Goal: Information Seeking & Learning: Learn about a topic

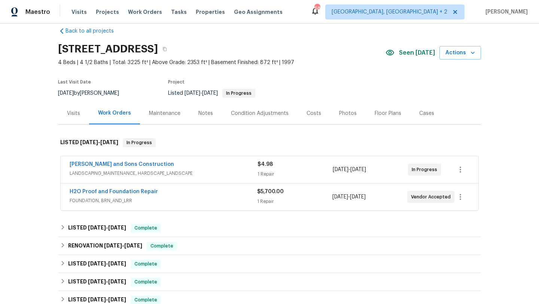
click at [226, 194] on div "H2O Proof and Foundation Repair" at bounding box center [163, 192] width 187 height 9
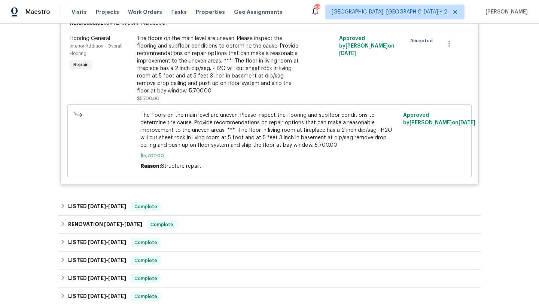
scroll to position [207, 0]
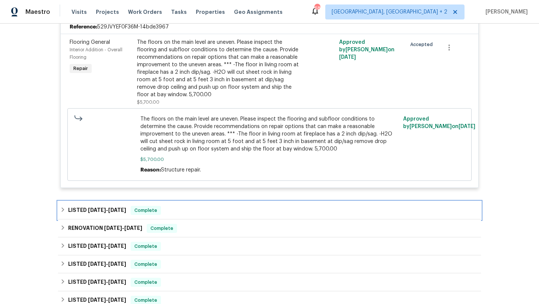
click at [229, 207] on div "LISTED 8/1/25 - 8/5/25 Complete" at bounding box center [269, 210] width 418 height 9
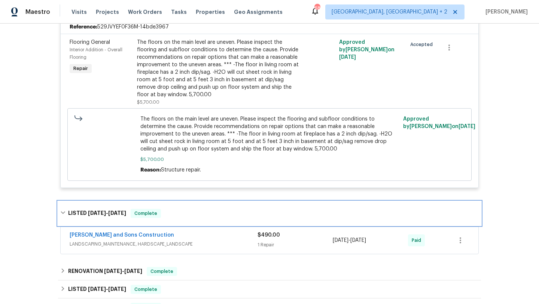
scroll to position [243, 0]
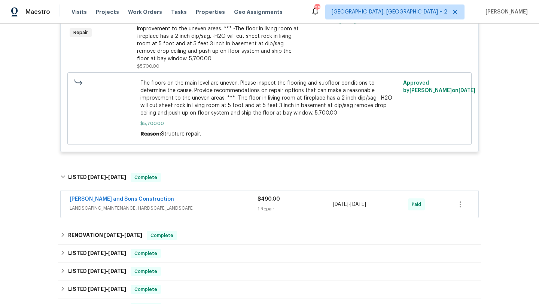
click at [227, 203] on div "Reyes and Sons Construction" at bounding box center [164, 199] width 188 height 9
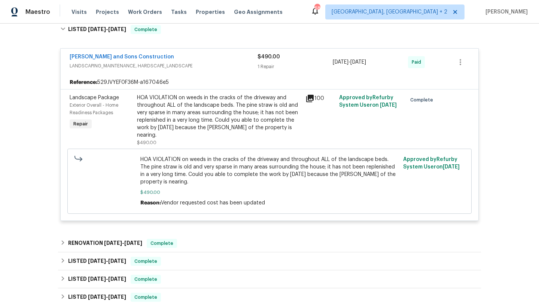
scroll to position [424, 0]
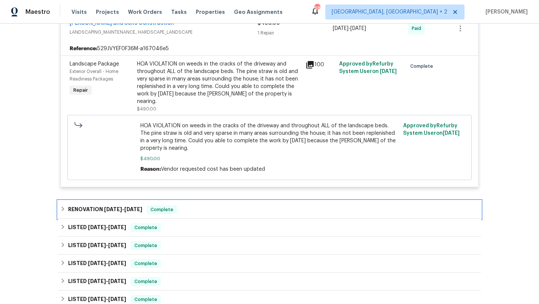
click at [232, 200] on div "RENOVATION 6/22/25 - 6/26/25 Complete" at bounding box center [269, 209] width 423 height 18
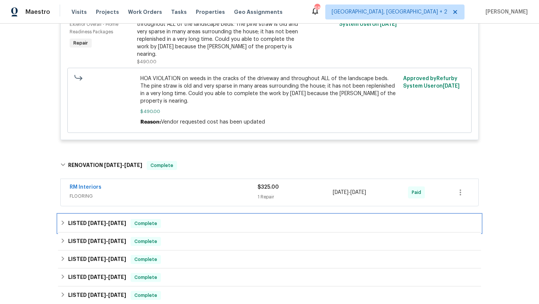
click at [269, 214] on div "LISTED 5/28/25 - 6/26/25 Complete" at bounding box center [269, 223] width 423 height 18
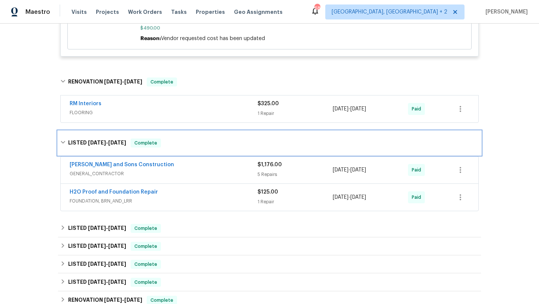
scroll to position [566, 0]
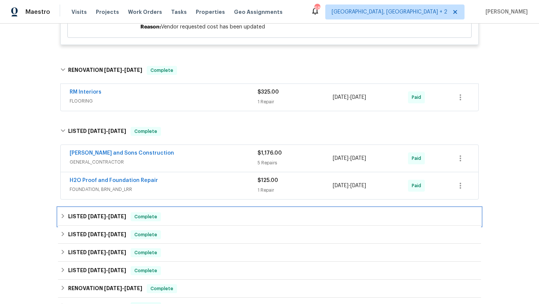
click at [243, 212] on div "LISTED 3/28/25 - 4/11/25 Complete" at bounding box center [269, 216] width 418 height 9
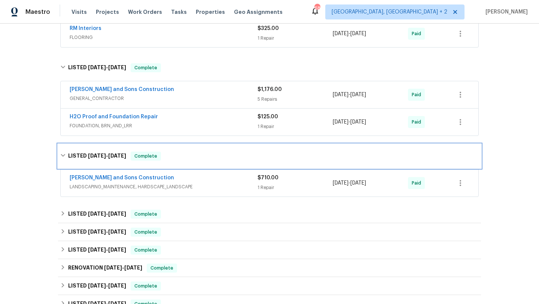
scroll to position [658, 0]
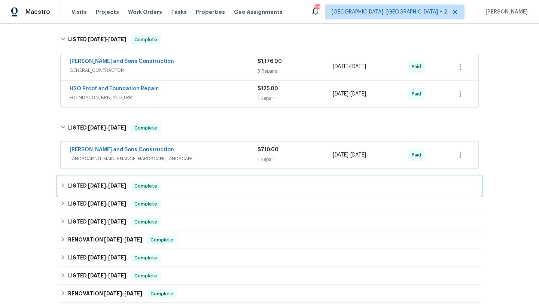
click at [262, 182] on div "LISTED 2/21/25 - 2/27/25 Complete" at bounding box center [269, 185] width 418 height 9
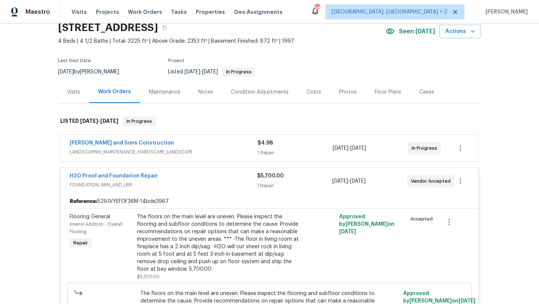
scroll to position [0, 0]
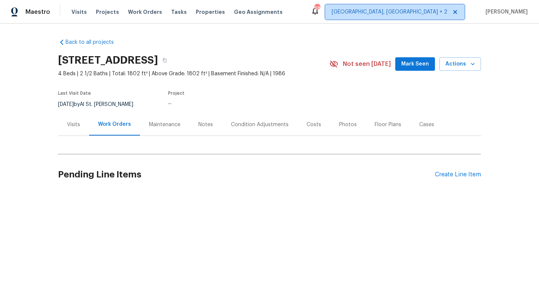
click at [408, 8] on span "Albuquerque, NM + 2" at bounding box center [389, 11] width 116 height 7
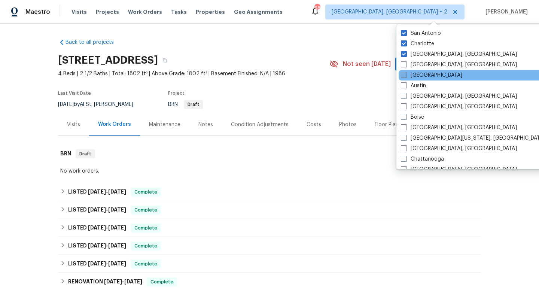
click at [402, 75] on span at bounding box center [404, 75] width 6 height 6
click at [402, 75] on input "Atlanta" at bounding box center [403, 73] width 5 height 5
checkbox input "true"
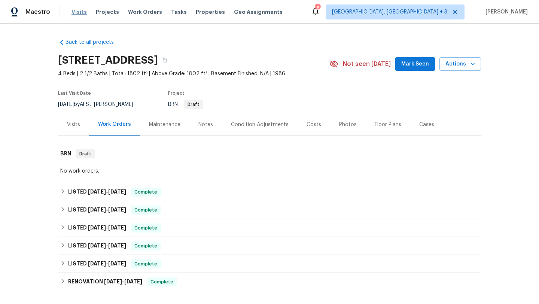
click at [77, 10] on span "Visits" at bounding box center [78, 11] width 15 height 7
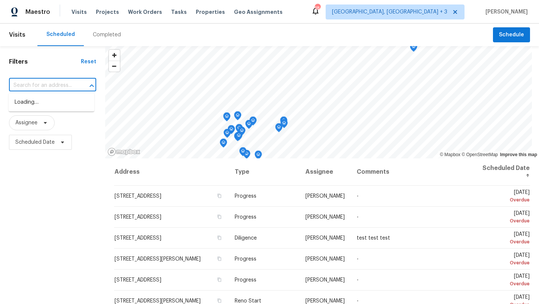
click at [57, 82] on input "text" at bounding box center [42, 86] width 66 height 12
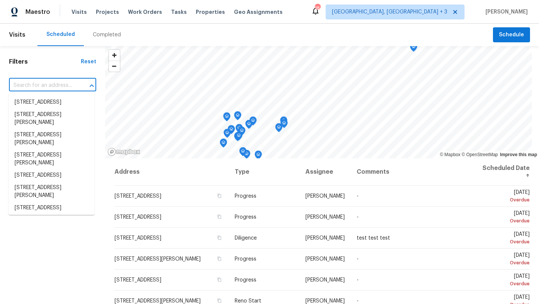
paste input "5055 Hickory Hills Dr, Woodstock, GA 30188"
type input "5055 Hickory Hills Dr, Woodstock, GA 30188"
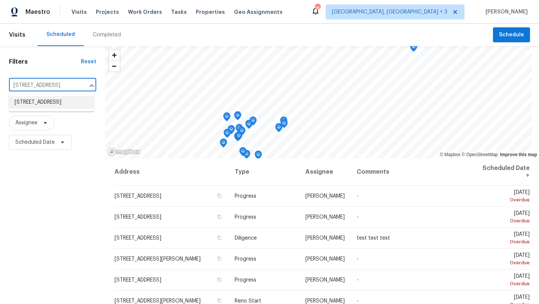
click at [47, 101] on li "5055 Hickory Hills Dr, Woodstock, GA 30188" at bounding box center [52, 102] width 86 height 12
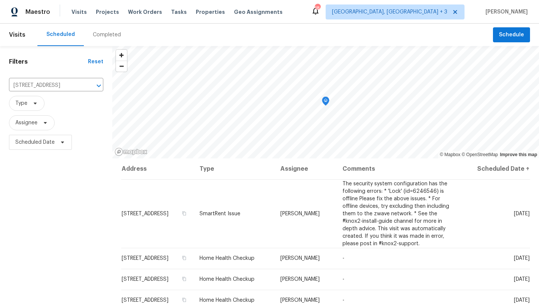
click at [104, 28] on div "Completed" at bounding box center [107, 35] width 46 height 22
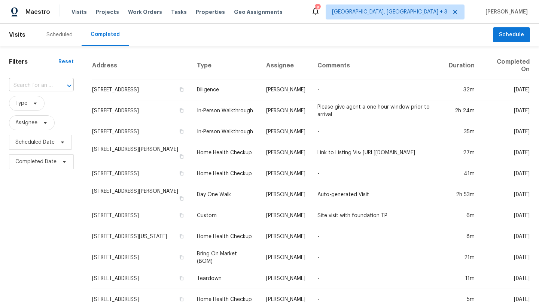
click at [54, 83] on div at bounding box center [63, 85] width 19 height 10
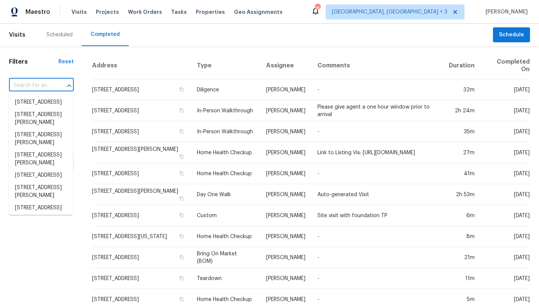
paste input "5055 Hickory Hills Dr, Woodstock, GA 30188"
type input "5055 Hickory Hills Dr, Woodstock, GA 30188"
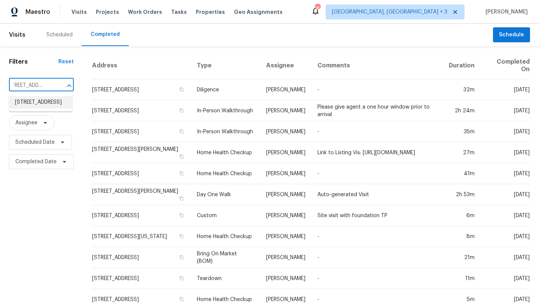
click at [53, 102] on li "5055 Hickory Hills Dr, Woodstock, GA 30188" at bounding box center [41, 102] width 64 height 12
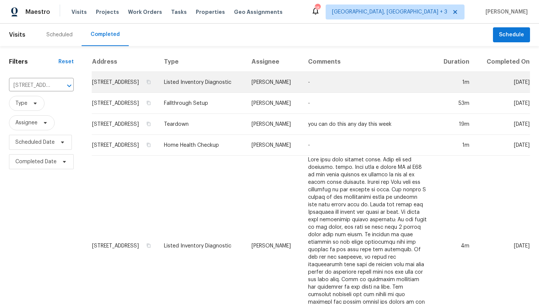
click at [198, 88] on td "Listed Inventory Diagnostic" at bounding box center [202, 82] width 88 height 21
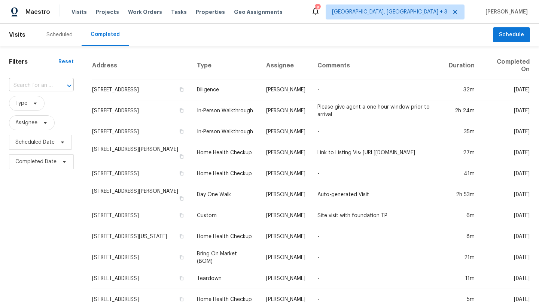
click at [49, 86] on input "text" at bounding box center [31, 86] width 44 height 12
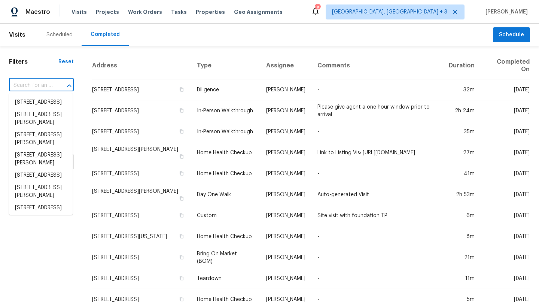
paste input "[STREET_ADDRESS]"
type input "[STREET_ADDRESS]"
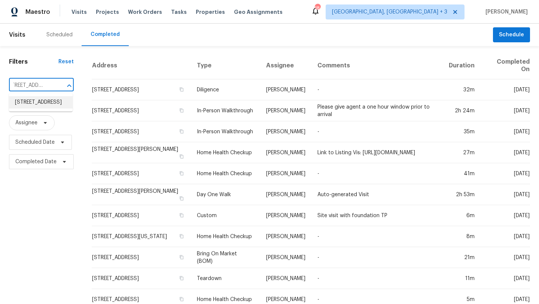
click at [44, 104] on li "[STREET_ADDRESS]" at bounding box center [41, 102] width 64 height 12
click at [49, 86] on input "text" at bounding box center [31, 86] width 44 height 12
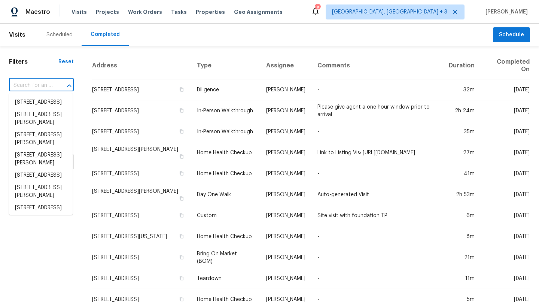
paste input "[STREET_ADDRESS]"
type input "[STREET_ADDRESS]"
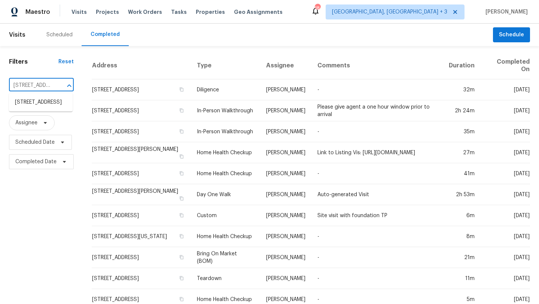
scroll to position [0, 71]
click at [45, 105] on li "[STREET_ADDRESS]" at bounding box center [41, 102] width 64 height 12
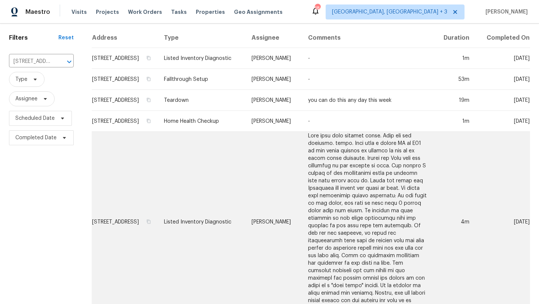
scroll to position [25, 0]
click at [347, 177] on td at bounding box center [367, 221] width 131 height 181
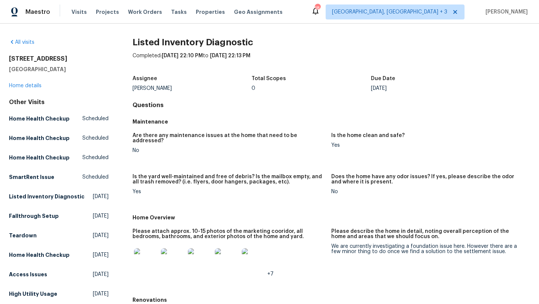
scroll to position [87, 0]
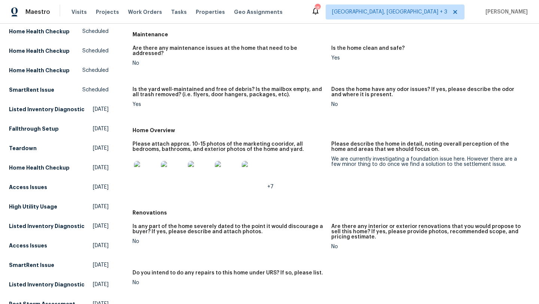
click at [145, 164] on img at bounding box center [146, 173] width 24 height 24
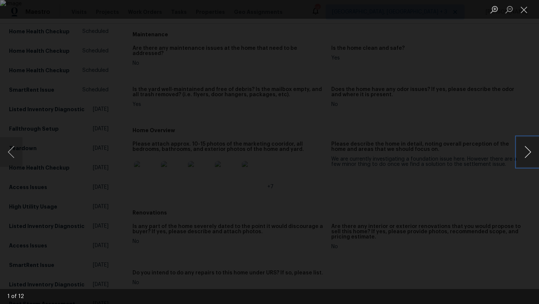
click at [529, 149] on button "Next image" at bounding box center [527, 152] width 22 height 30
click at [528, 148] on button "Next image" at bounding box center [527, 152] width 22 height 30
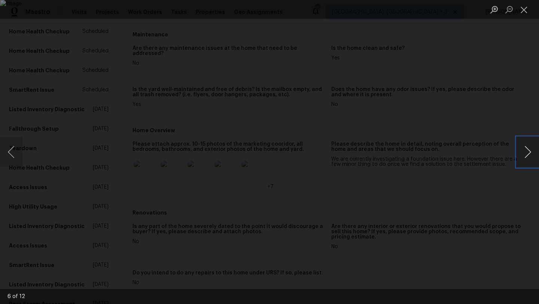
click at [528, 148] on button "Next image" at bounding box center [527, 152] width 22 height 30
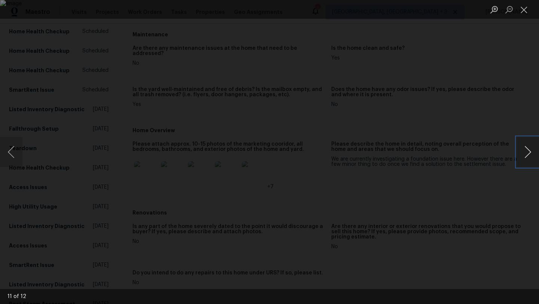
click at [528, 148] on button "Next image" at bounding box center [527, 152] width 22 height 30
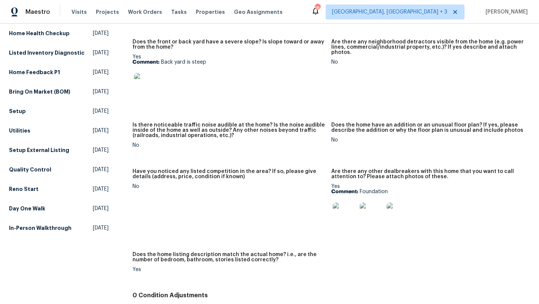
scroll to position [356, 0]
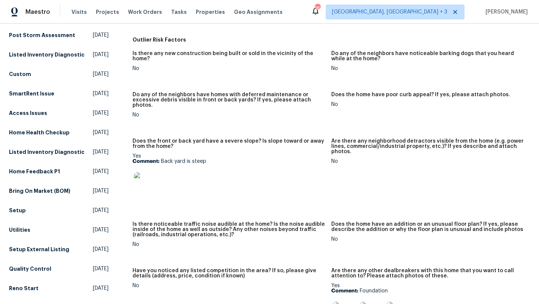
click at [142, 173] on img at bounding box center [146, 184] width 24 height 24
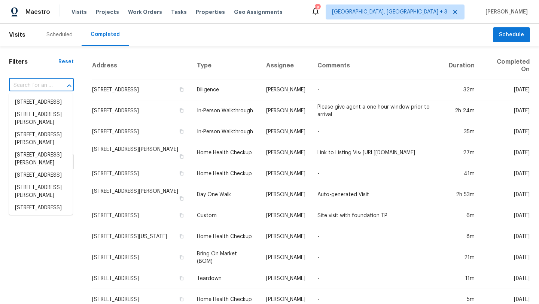
click at [43, 84] on input "text" at bounding box center [31, 86] width 44 height 12
paste input "5055 Hickory Hills Dr, Woodstock, GA 30188"
type input "5055 Hickory Hills Dr, Woodstock, GA 30188"
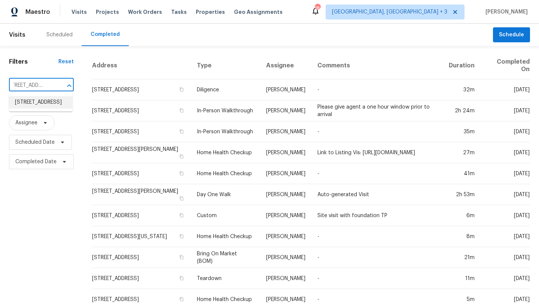
click at [45, 104] on li "5055 Hickory Hills Dr, Woodstock, GA 30188" at bounding box center [41, 102] width 64 height 12
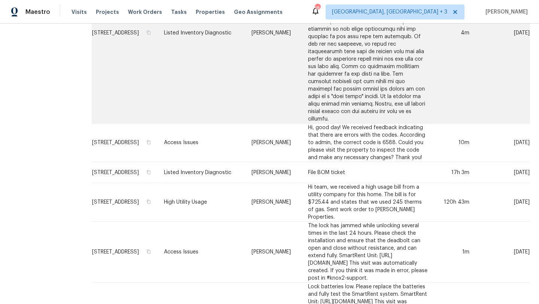
scroll to position [214, 0]
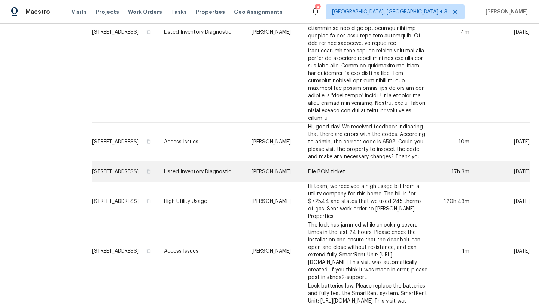
click at [302, 161] on td "File BOM ticket" at bounding box center [367, 171] width 131 height 21
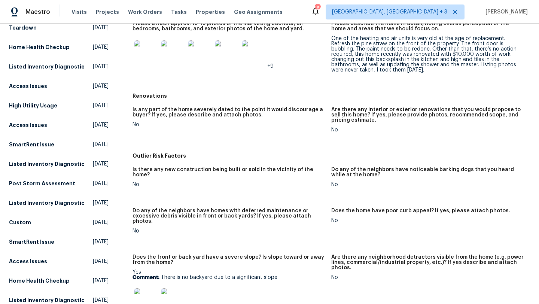
scroll to position [262, 0]
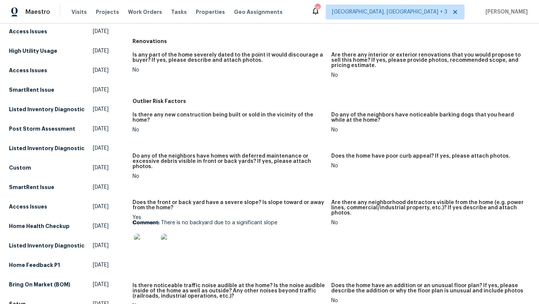
click at [174, 233] on img at bounding box center [173, 245] width 24 height 24
click at [143, 237] on img at bounding box center [146, 245] width 24 height 24
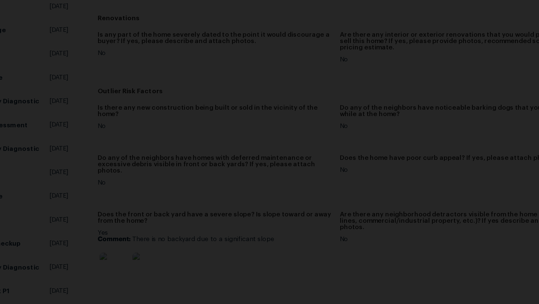
click at [388, 141] on img "Lightbox" at bounding box center [270, 152] width 626 height 353
click at [472, 164] on img "Lightbox" at bounding box center [270, 152] width 626 height 353
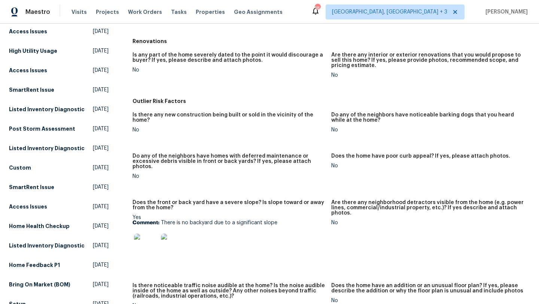
click at [168, 237] on img at bounding box center [173, 245] width 24 height 24
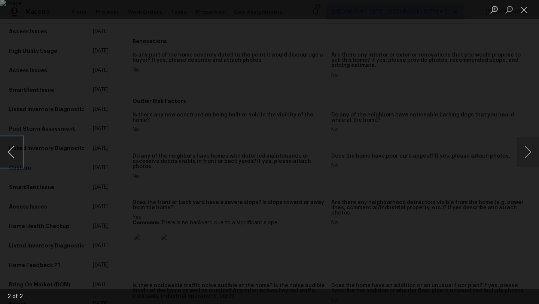
click at [12, 150] on button "Previous image" at bounding box center [11, 152] width 22 height 30
click at [529, 151] on button "Next image" at bounding box center [527, 152] width 22 height 30
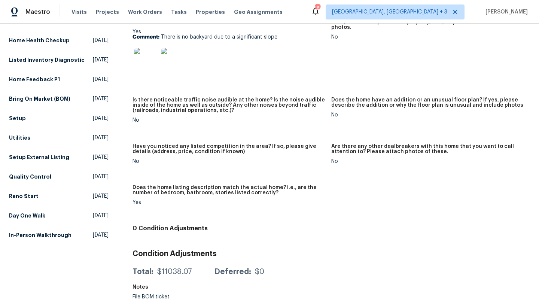
scroll to position [0, 0]
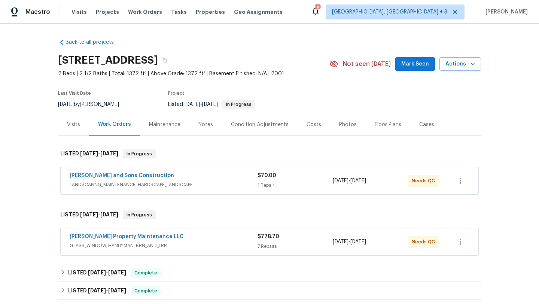
scroll to position [150, 0]
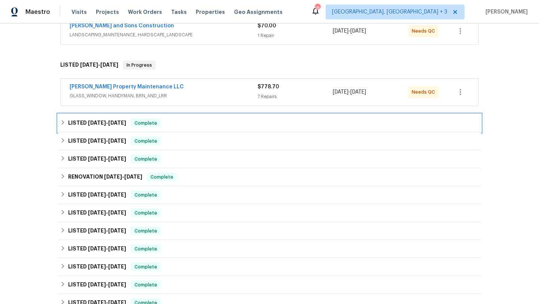
click at [203, 125] on div "LISTED 8/15/25 - 8/18/25 Complete" at bounding box center [269, 123] width 418 height 9
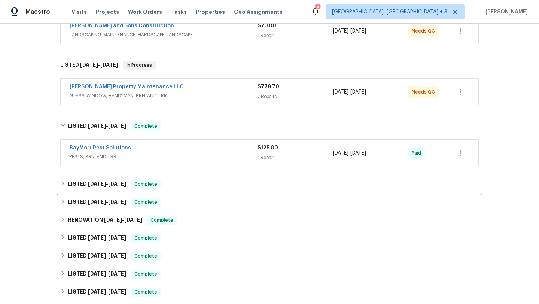
click at [228, 185] on div "LISTED 7/14/25 - 7/18/25 Complete" at bounding box center [269, 184] width 418 height 9
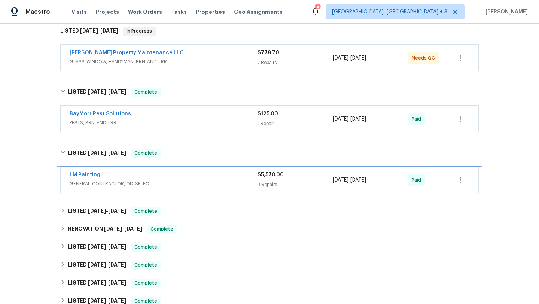
scroll to position [191, 0]
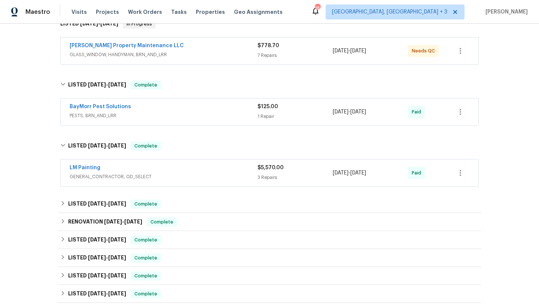
click at [236, 172] on div "LM Painting" at bounding box center [164, 168] width 188 height 9
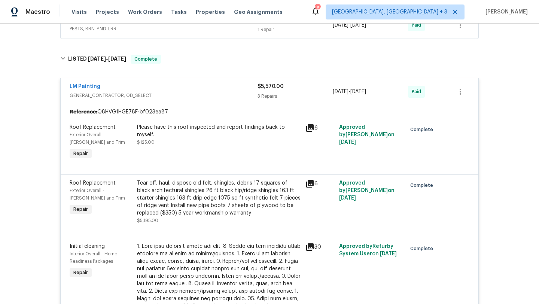
scroll to position [207, 0]
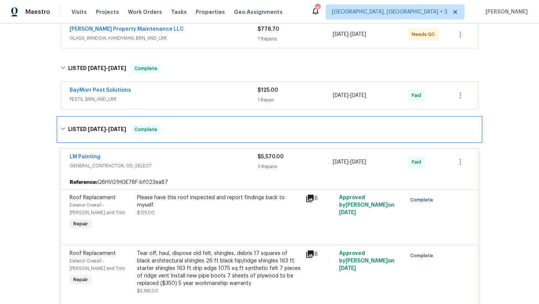
click at [237, 122] on div "LISTED 7/14/25 - 7/18/25 Complete" at bounding box center [269, 129] width 423 height 24
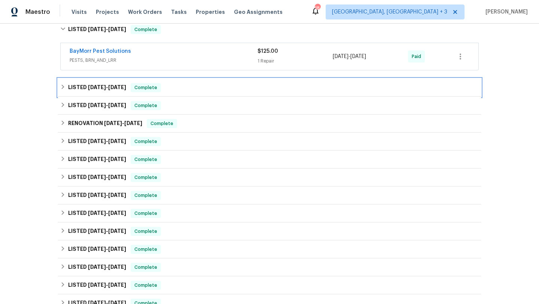
scroll to position [246, 0]
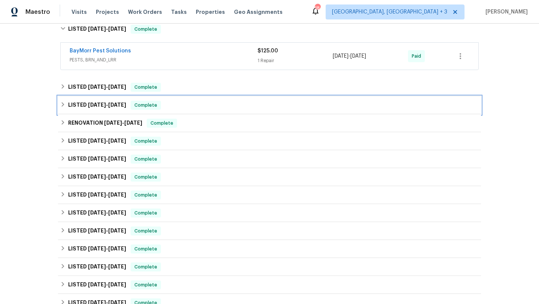
click at [231, 111] on div "LISTED 5/28/25 - 5/30/25 Complete" at bounding box center [269, 105] width 423 height 18
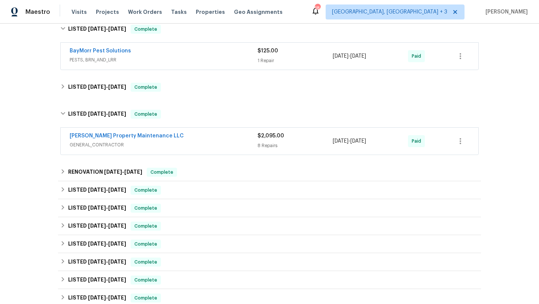
click at [243, 144] on span "GENERAL_CONTRACTOR" at bounding box center [164, 144] width 188 height 7
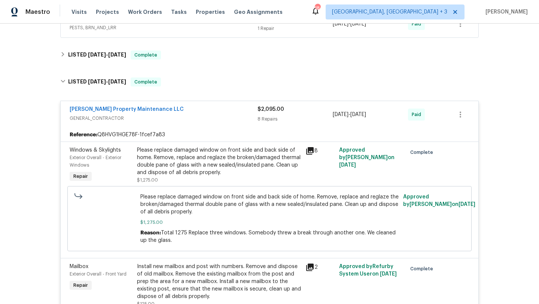
scroll to position [279, 0]
click at [238, 121] on span "GENERAL_CONTRACTOR" at bounding box center [164, 117] width 188 height 7
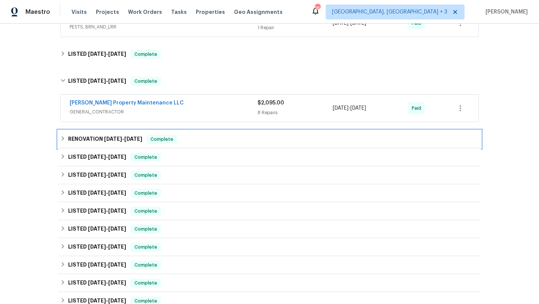
click at [231, 138] on div "RENOVATION 5/28/25 - 7/4/25 Complete" at bounding box center [269, 139] width 418 height 9
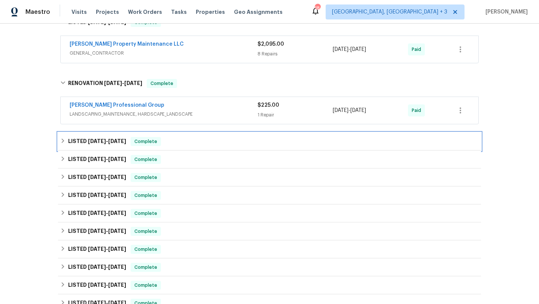
click at [236, 147] on div "LISTED 5/22/25 - 5/27/25 Complete" at bounding box center [269, 141] width 423 height 18
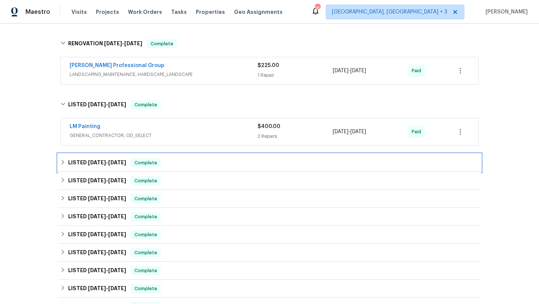
click at [243, 171] on div "LISTED 5/6/25 - 5/11/25 Complete" at bounding box center [269, 163] width 423 height 18
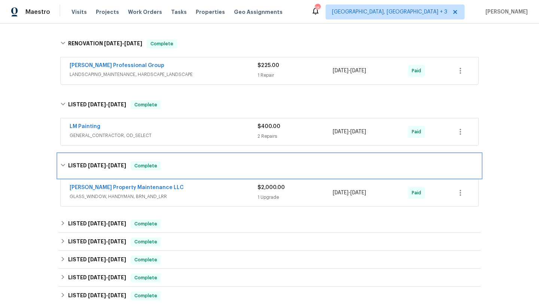
scroll to position [408, 0]
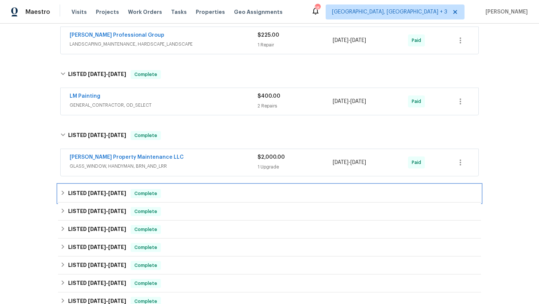
click at [237, 188] on div "LISTED 4/18/25 - 4/25/25 Complete" at bounding box center [269, 193] width 423 height 18
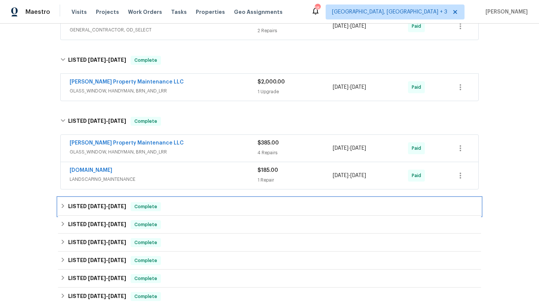
click at [236, 208] on div "LISTED 3/3/25 - 3/5/25 Complete" at bounding box center [269, 206] width 418 height 9
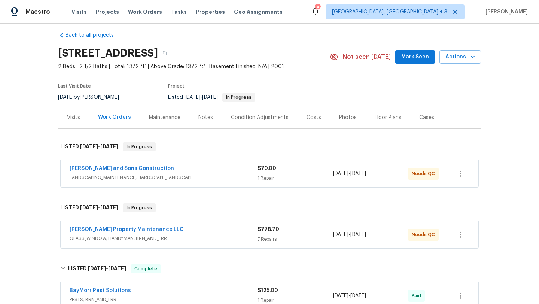
scroll to position [9, 0]
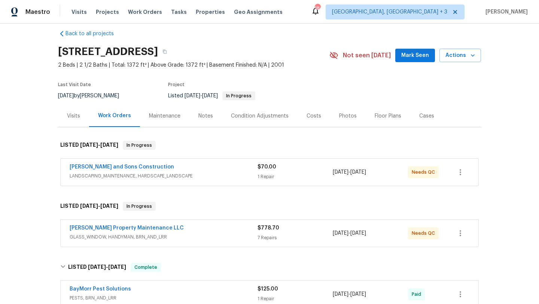
click at [238, 172] on span "LANDSCAPING_MAINTENANCE, HARDSCAPE_LANDSCAPE" at bounding box center [164, 175] width 188 height 7
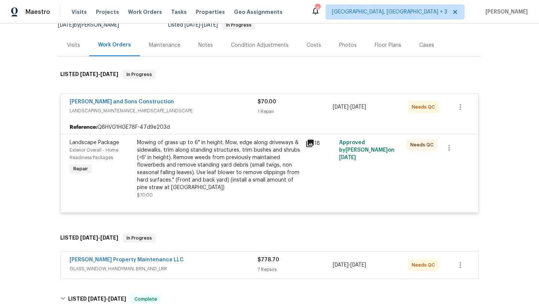
scroll to position [114, 0]
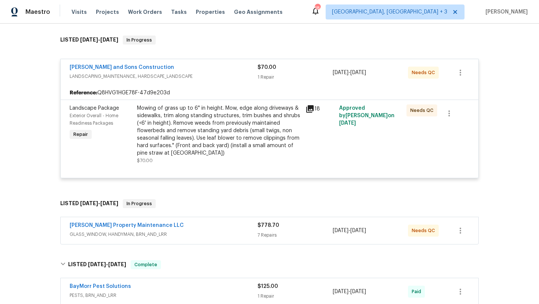
click at [245, 228] on div "Glen Property Maintenance LLC" at bounding box center [164, 225] width 188 height 9
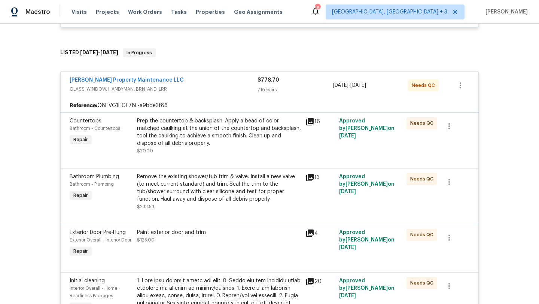
scroll to position [269, 0]
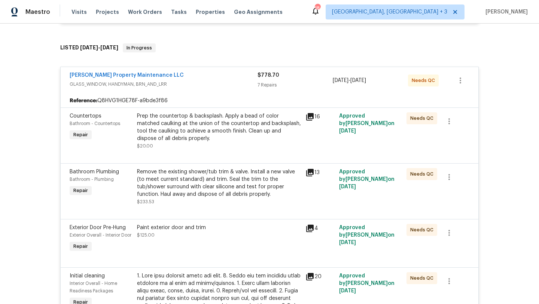
click at [309, 117] on icon at bounding box center [309, 116] width 9 height 9
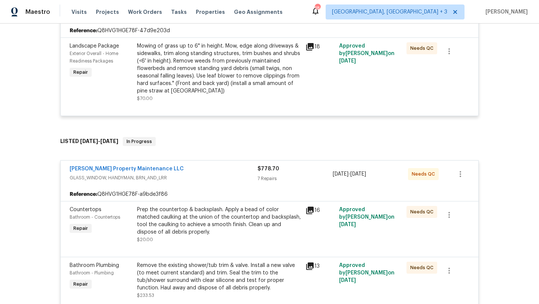
scroll to position [0, 0]
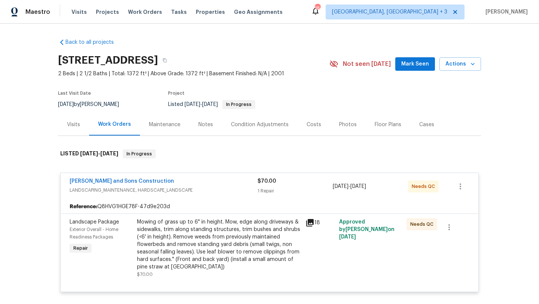
click at [310, 119] on div "Costs" at bounding box center [313, 124] width 33 height 22
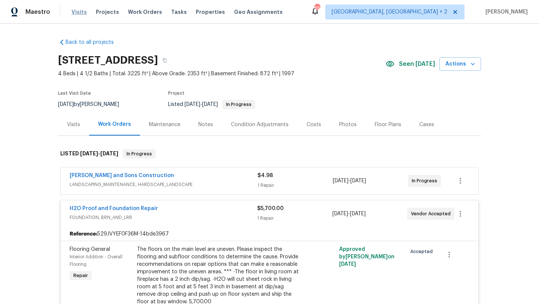
click at [77, 15] on span "Visits" at bounding box center [78, 11] width 15 height 7
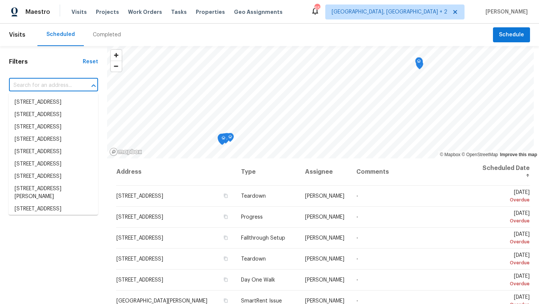
click at [52, 85] on input "text" at bounding box center [43, 86] width 68 height 12
paste input "5739 Windfall Ln"
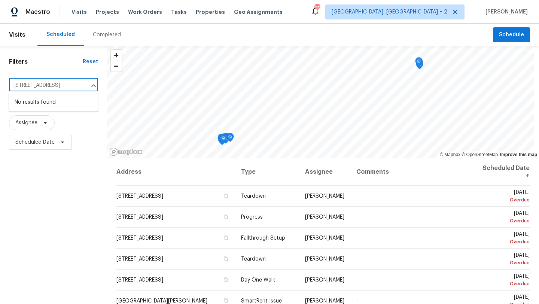
type input "5739 Windfall Ln"
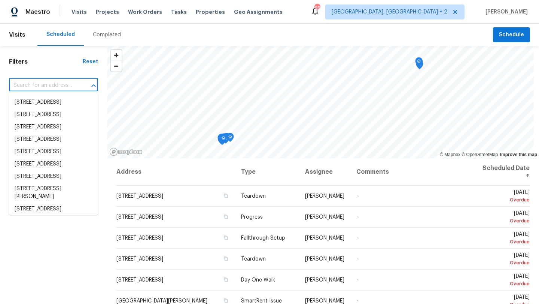
paste input "5677 Wind Gate"
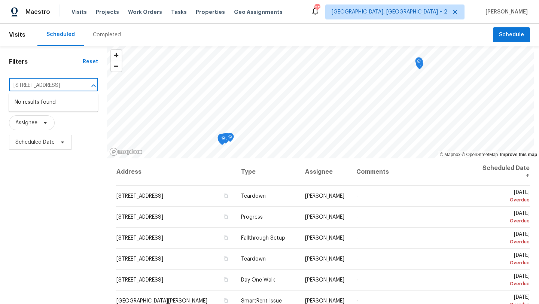
type input "5677 Wind Gate"
click at [420, 8] on span "Albuquerque, NM + 2" at bounding box center [389, 11] width 116 height 7
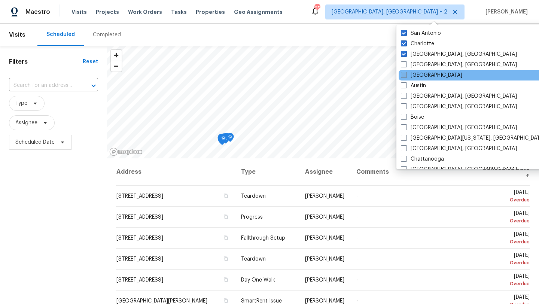
click at [412, 72] on label "Atlanta" at bounding box center [431, 74] width 61 height 7
click at [405, 72] on input "Atlanta" at bounding box center [403, 73] width 5 height 5
checkbox input "true"
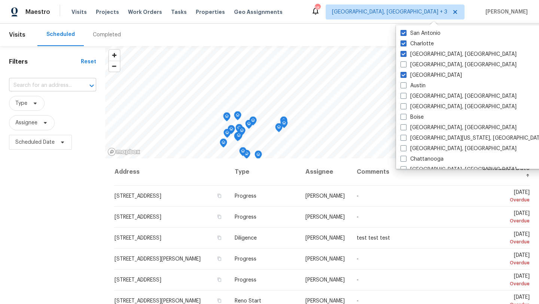
click at [54, 83] on input "text" at bounding box center [42, 86] width 66 height 12
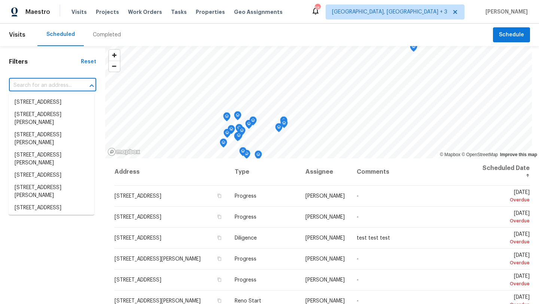
click at [54, 83] on input "text" at bounding box center [42, 86] width 66 height 12
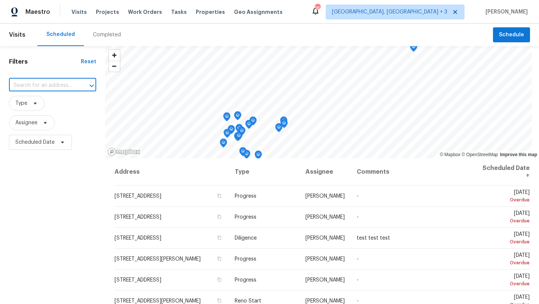
paste input "5677 Wind Gate"
type input "5677 Wind Gate"
click at [47, 104] on li "5677 Wind Gate Ln, Lithonia, GA 30058" at bounding box center [52, 102] width 86 height 12
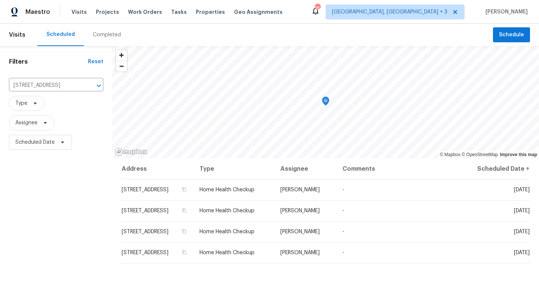
click at [110, 34] on div "Completed" at bounding box center [107, 34] width 28 height 7
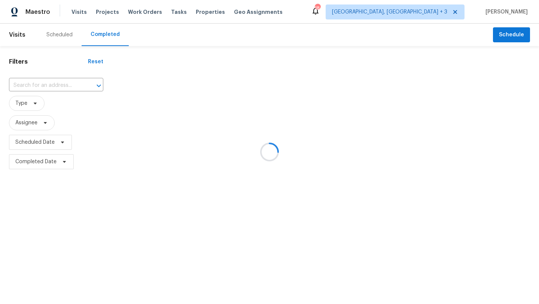
click at [56, 86] on div at bounding box center [269, 152] width 539 height 304
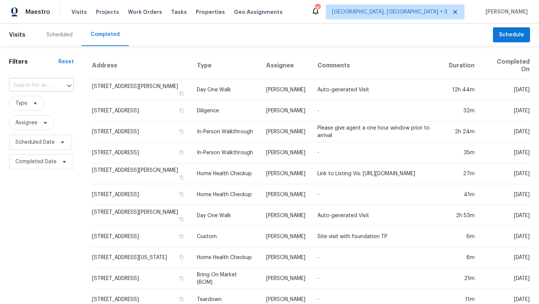
click at [56, 86] on div at bounding box center [63, 85] width 19 height 10
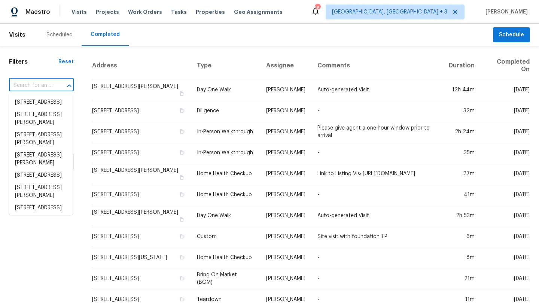
paste input "5677 Wind Gate"
type input "5677 Wind Gate"
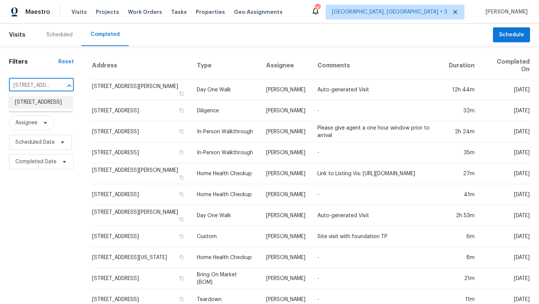
click at [49, 106] on li "5677 Wind Gate Ln, Lithonia, GA 30058" at bounding box center [41, 102] width 64 height 12
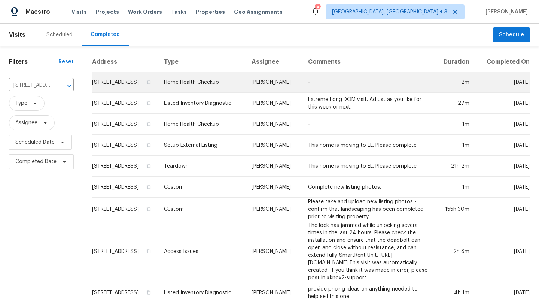
click at [261, 89] on td "[PERSON_NAME]" at bounding box center [273, 82] width 56 height 21
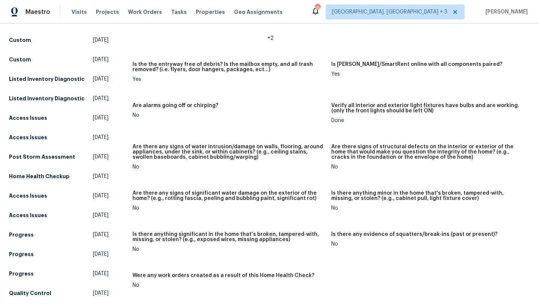
scroll to position [330, 0]
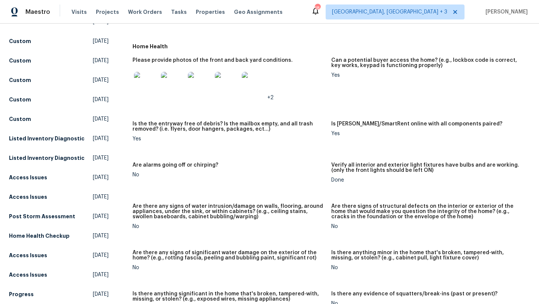
click at [146, 79] on img at bounding box center [146, 84] width 24 height 24
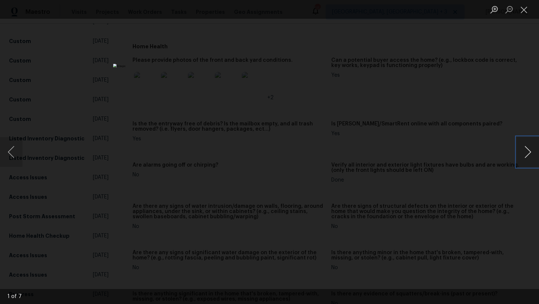
click at [524, 153] on button "Next image" at bounding box center [527, 152] width 22 height 30
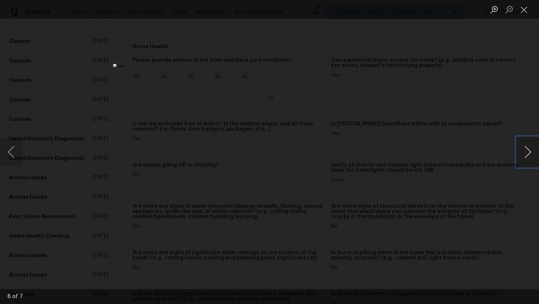
click at [524, 153] on button "Next image" at bounding box center [527, 152] width 22 height 30
click at [13, 157] on button "Previous image" at bounding box center [11, 152] width 22 height 30
click at [529, 157] on button "Next image" at bounding box center [527, 152] width 22 height 30
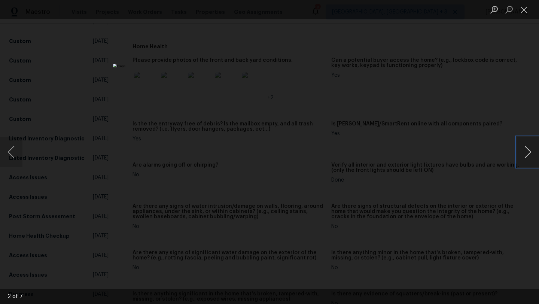
click at [529, 157] on button "Next image" at bounding box center [527, 152] width 22 height 30
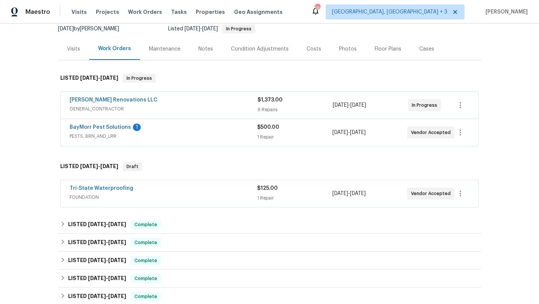
scroll to position [82, 0]
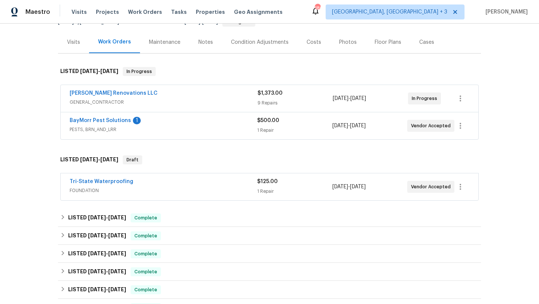
click at [314, 101] on div "9 Repairs" at bounding box center [294, 102] width 75 height 7
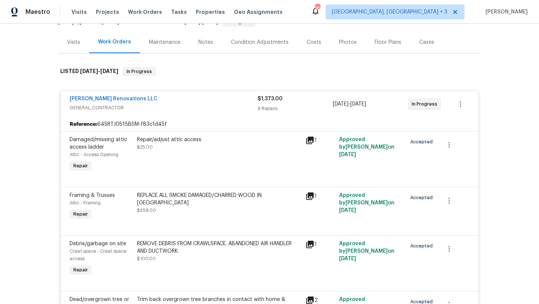
scroll to position [53, 0]
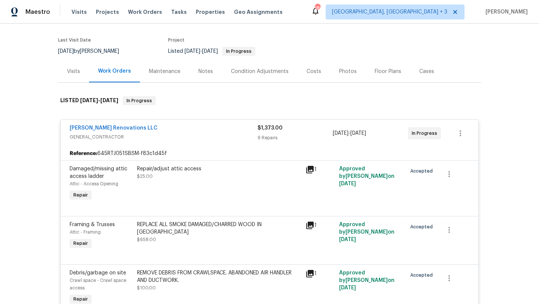
click at [297, 128] on div "$1,373.00" at bounding box center [294, 127] width 75 height 7
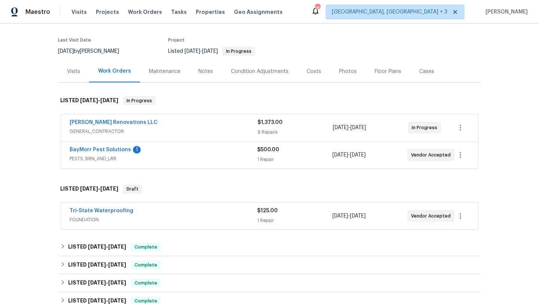
scroll to position [117, 0]
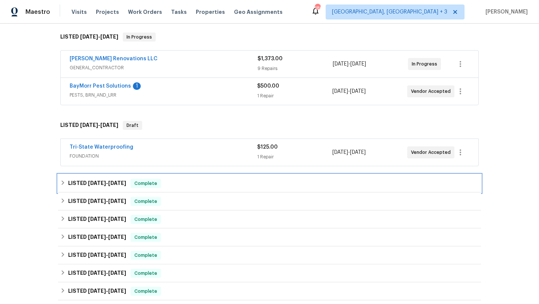
click at [215, 185] on div "LISTED [DATE] - [DATE] Complete" at bounding box center [269, 183] width 418 height 9
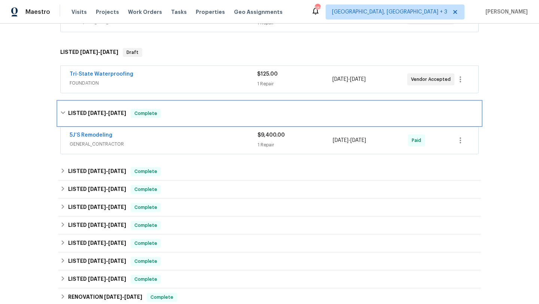
scroll to position [209, 0]
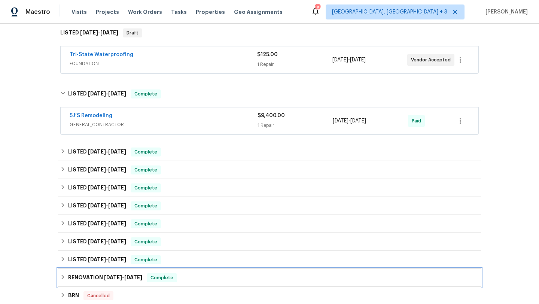
click at [209, 274] on div "RENOVATION [DATE] - [DATE] Complete" at bounding box center [269, 277] width 418 height 9
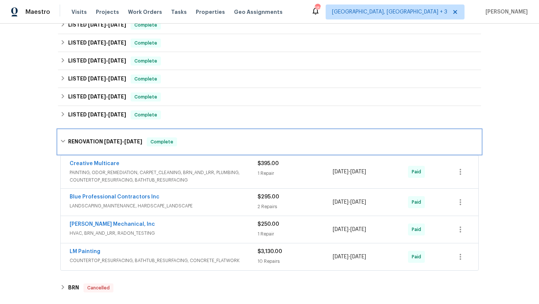
scroll to position [340, 0]
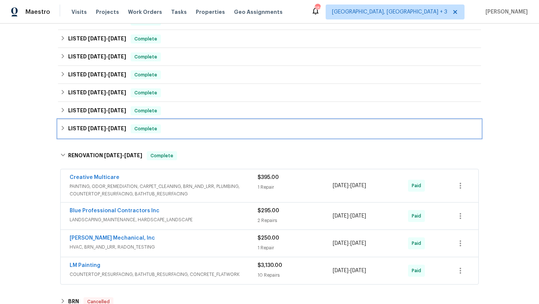
click at [223, 129] on div "LISTED [DATE] - [DATE] Complete" at bounding box center [269, 128] width 418 height 9
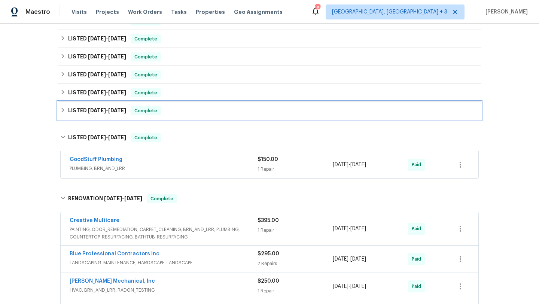
click at [242, 107] on div "LISTED [DATE] - [DATE] Complete" at bounding box center [269, 110] width 418 height 9
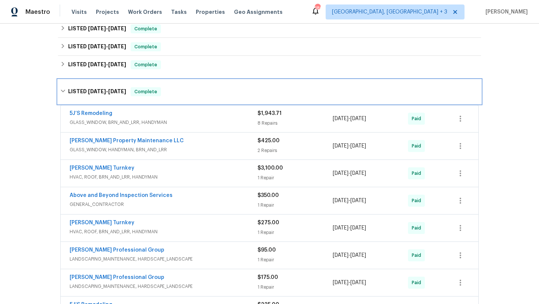
scroll to position [343, 0]
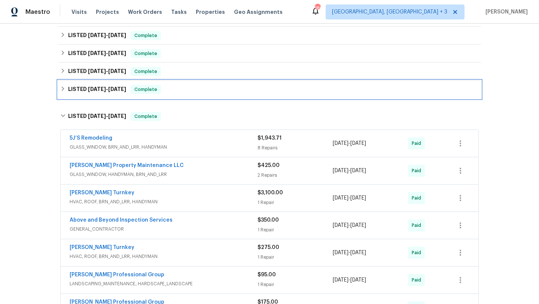
click at [229, 93] on div "LISTED [DATE] - [DATE] Complete" at bounding box center [269, 89] width 418 height 9
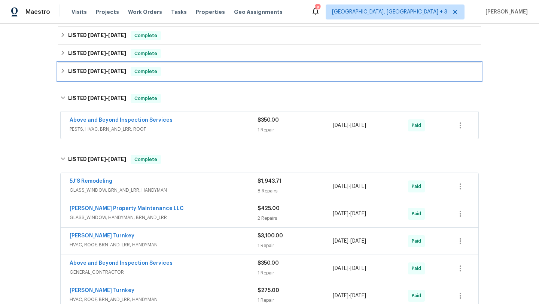
click at [246, 71] on div "LISTED [DATE] - [DATE] Complete" at bounding box center [269, 71] width 418 height 9
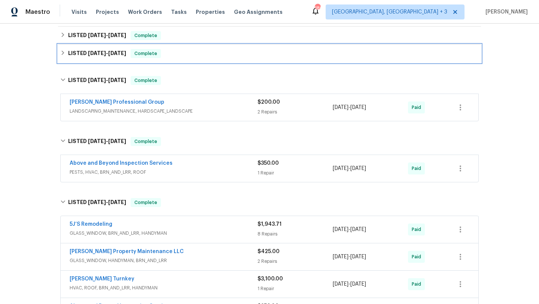
click at [252, 58] on div "LISTED [DATE] - [DATE] Complete" at bounding box center [269, 53] width 418 height 9
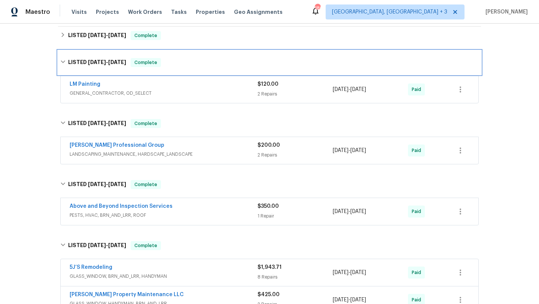
scroll to position [309, 0]
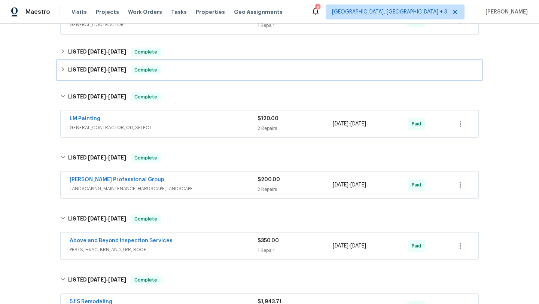
click at [246, 74] on div "LISTED [DATE] - [DATE] Complete" at bounding box center [269, 70] width 423 height 18
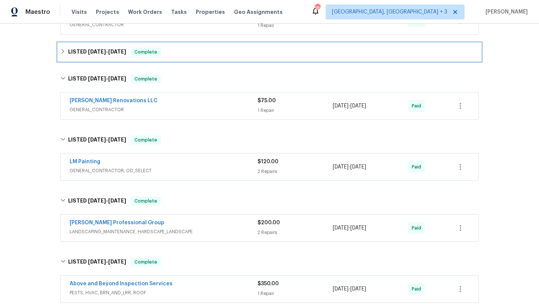
click at [253, 59] on div "LISTED [DATE] - [DATE] Complete" at bounding box center [269, 52] width 423 height 18
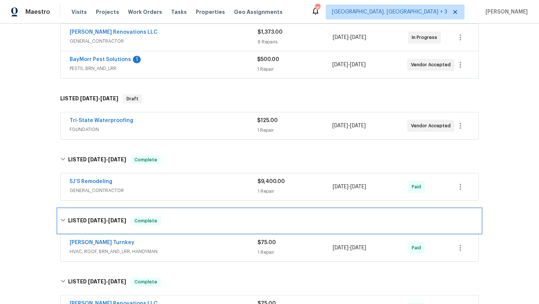
scroll to position [179, 0]
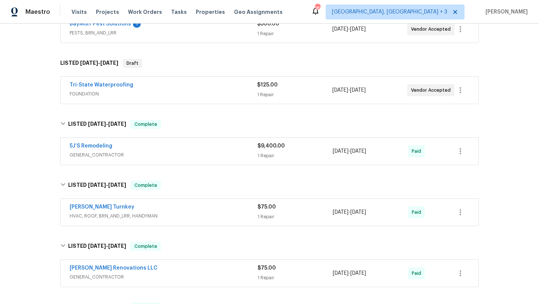
click at [231, 148] on div "5J’S Remodeling" at bounding box center [164, 146] width 188 height 9
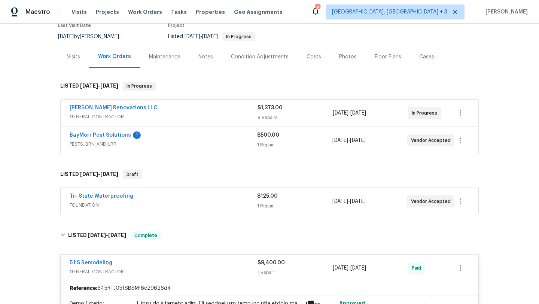
scroll to position [18, 0]
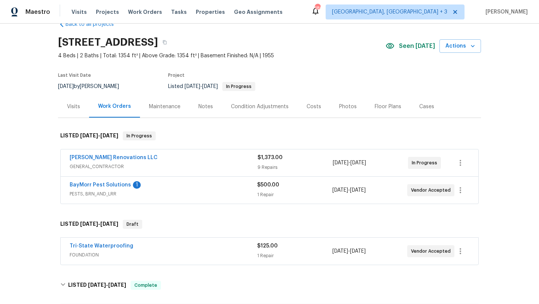
click at [306, 106] on div "Costs" at bounding box center [313, 106] width 15 height 7
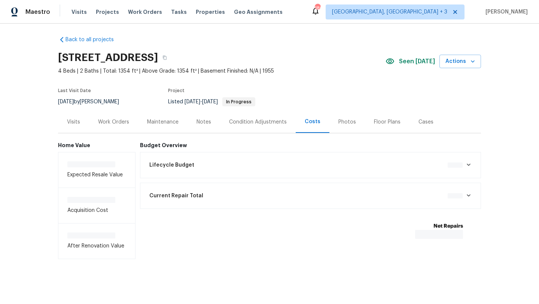
scroll to position [4, 0]
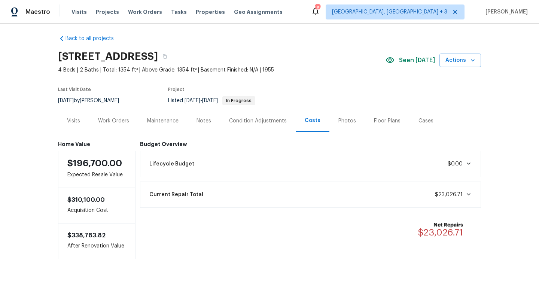
click at [123, 119] on div "Work Orders" at bounding box center [113, 120] width 31 height 7
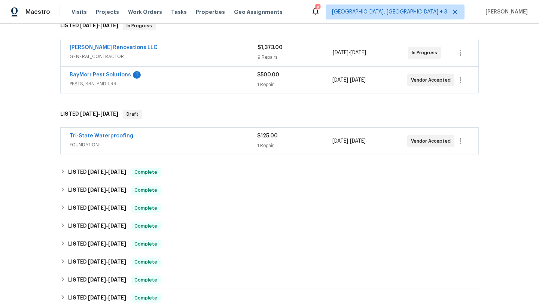
scroll to position [138, 0]
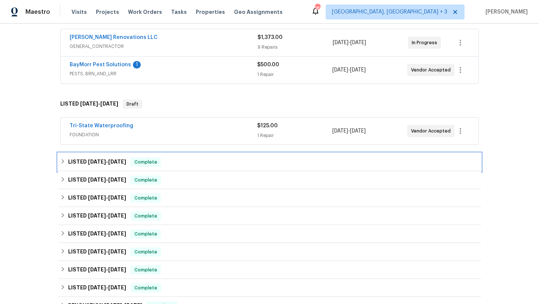
click at [224, 165] on div "LISTED [DATE] - [DATE] Complete" at bounding box center [269, 161] width 418 height 9
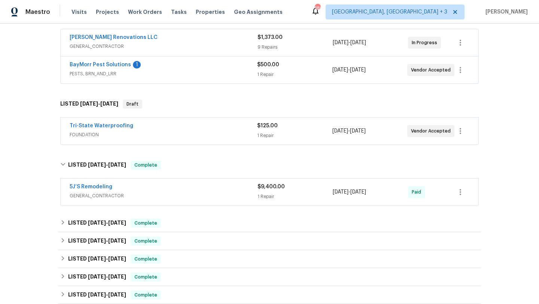
click at [228, 197] on span "GENERAL_CONTRACTOR" at bounding box center [164, 195] width 188 height 7
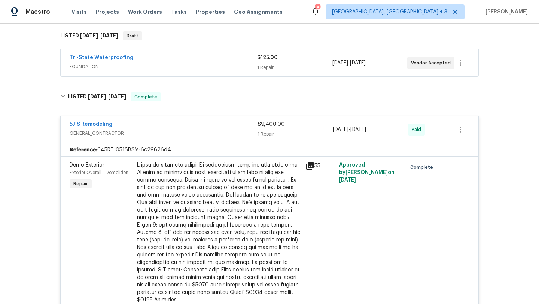
scroll to position [225, 0]
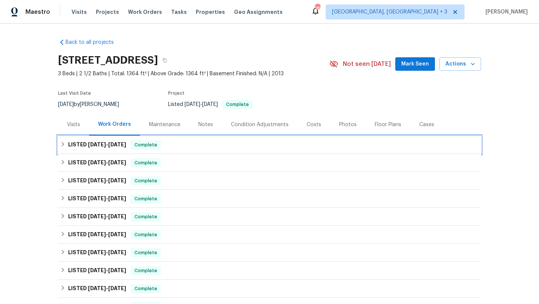
click at [219, 139] on div "LISTED [DATE] - [DATE] Complete" at bounding box center [269, 145] width 423 height 18
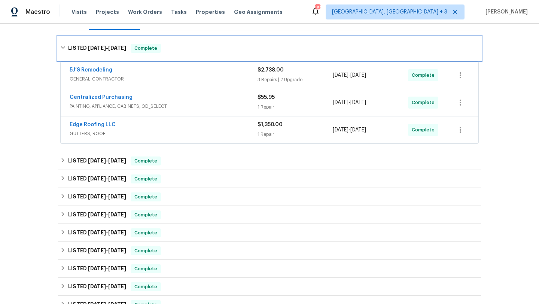
scroll to position [124, 0]
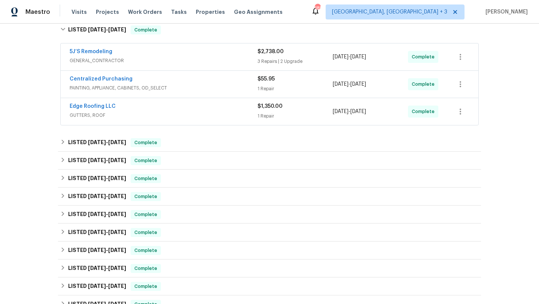
click at [303, 60] on div "3 Repairs | 2 Upgrade" at bounding box center [294, 61] width 75 height 7
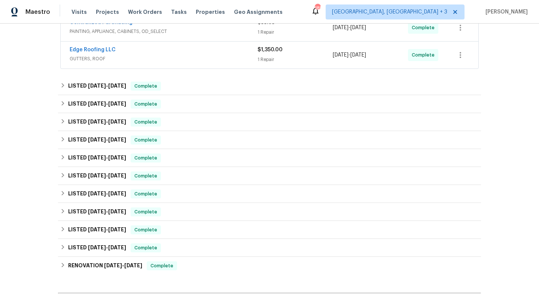
scroll to position [570, 0]
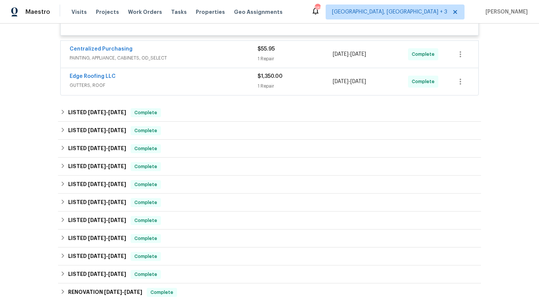
click at [283, 80] on div "$1,350.00" at bounding box center [294, 76] width 75 height 7
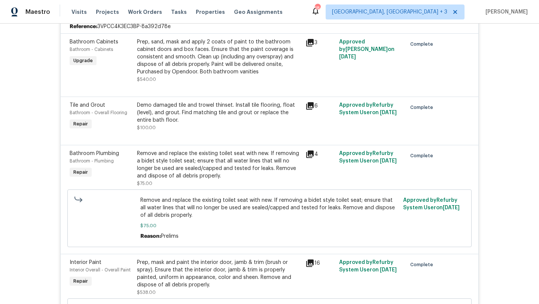
scroll to position [0, 0]
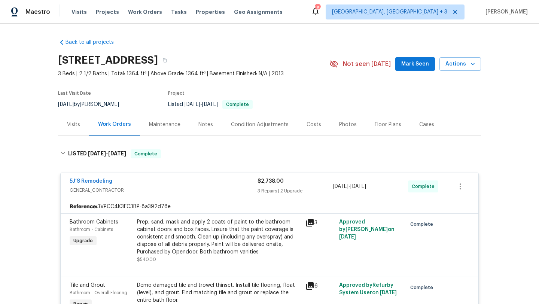
click at [312, 125] on div "Costs" at bounding box center [313, 124] width 15 height 7
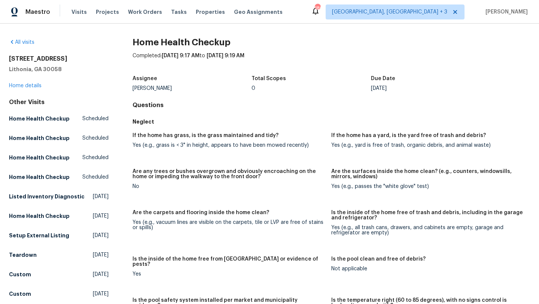
scroll to position [330, 0]
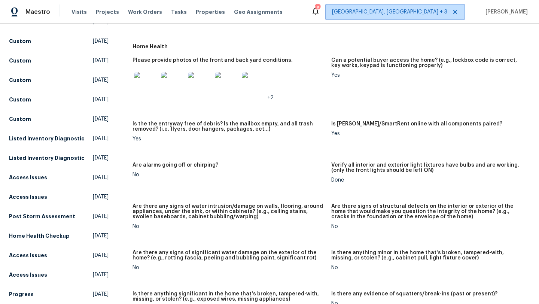
click at [416, 12] on span "[GEOGRAPHIC_DATA], [GEOGRAPHIC_DATA] + 3" at bounding box center [389, 11] width 115 height 7
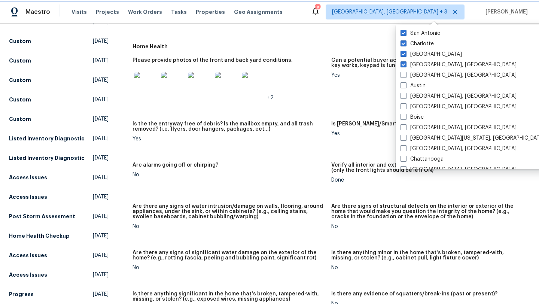
click at [416, 12] on span "[GEOGRAPHIC_DATA], [GEOGRAPHIC_DATA] + 3" at bounding box center [389, 11] width 115 height 7
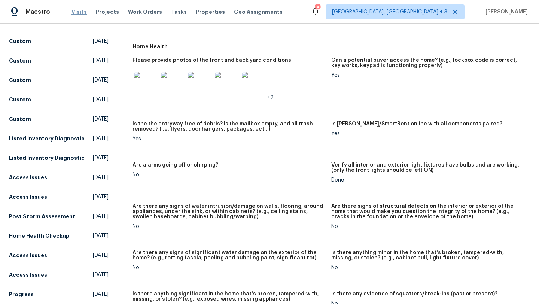
click at [77, 12] on span "Visits" at bounding box center [78, 11] width 15 height 7
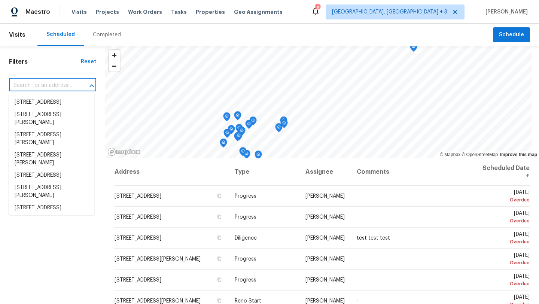
click at [61, 83] on input "text" at bounding box center [42, 86] width 66 height 12
paste input "170 [GEOGRAPHIC_DATA]"
type input "170 [GEOGRAPHIC_DATA]"
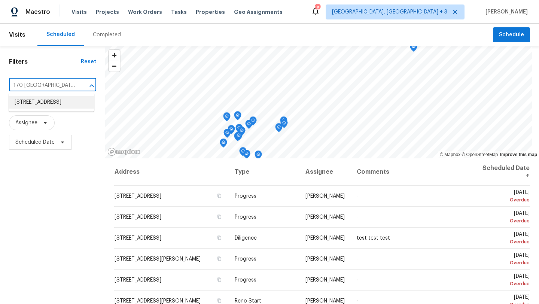
click at [55, 103] on li "[STREET_ADDRESS]" at bounding box center [52, 102] width 86 height 12
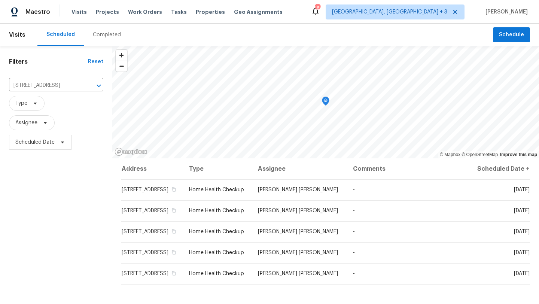
click at [104, 28] on div "Completed" at bounding box center [107, 35] width 46 height 22
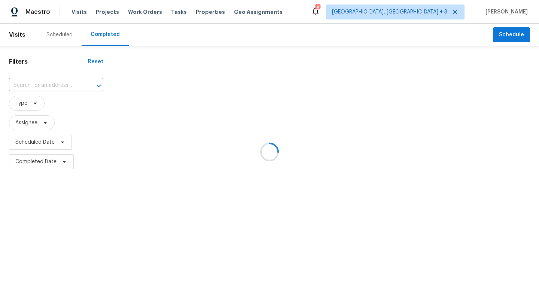
click at [56, 83] on div at bounding box center [269, 152] width 539 height 304
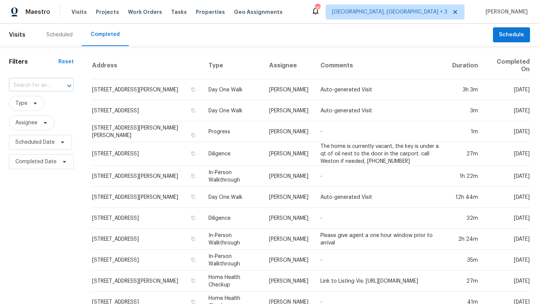
click at [56, 84] on div at bounding box center [63, 85] width 19 height 10
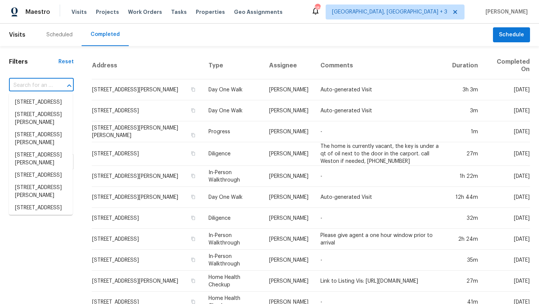
paste input "170 [GEOGRAPHIC_DATA]"
type input "170 [GEOGRAPHIC_DATA]"
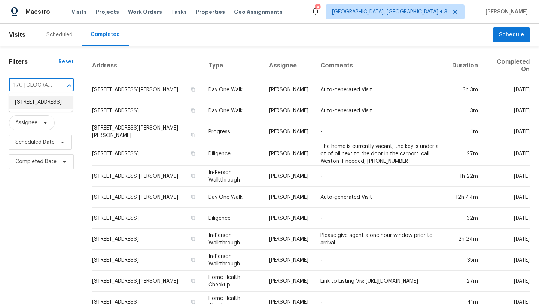
click at [53, 104] on li "[STREET_ADDRESS]" at bounding box center [41, 102] width 64 height 12
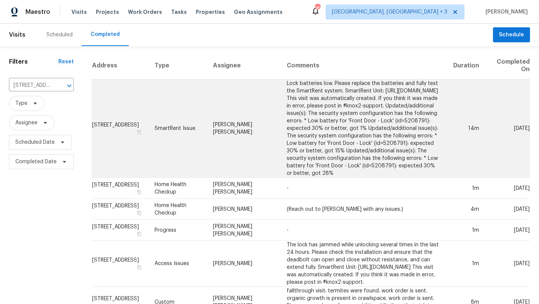
click at [342, 129] on td "Lock batteries low. Please replace the batteries and fully test the SmartRent s…" at bounding box center [363, 128] width 166 height 98
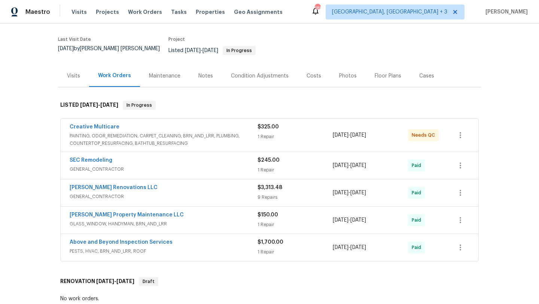
scroll to position [102, 0]
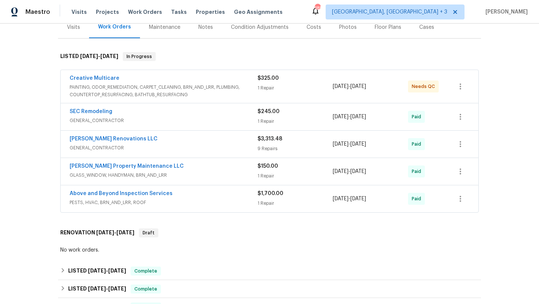
click at [249, 77] on div "Creative Multicare" at bounding box center [164, 78] width 188 height 9
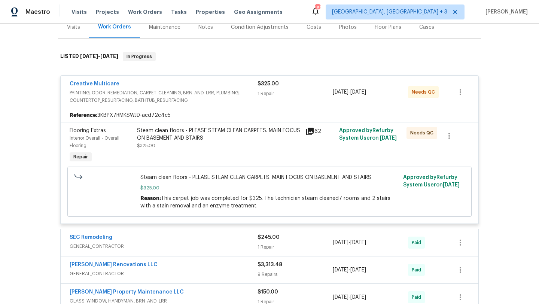
click at [245, 90] on span "PAINTING, ODOR_REMEDIATION, CARPET_CLEANING, BRN_AND_LRR, PLUMBING, COUNTERTOP_…" at bounding box center [164, 96] width 188 height 15
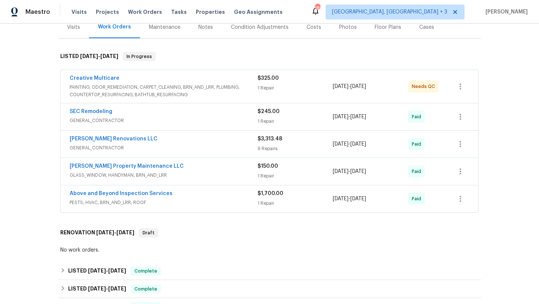
click at [243, 137] on div "[PERSON_NAME] Renovations LLC" at bounding box center [164, 139] width 188 height 9
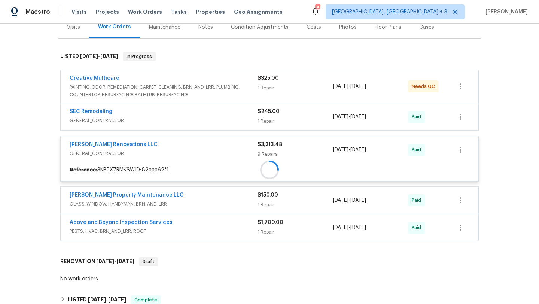
click at [243, 137] on div "[PERSON_NAME] Renovations LLC GENERAL_CONTRACTOR $3,313.48 9 Repairs [DATE] - […" at bounding box center [269, 159] width 418 height 46
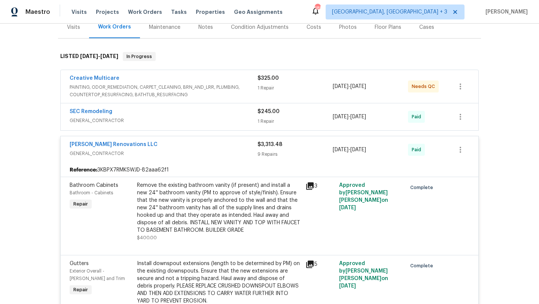
click at [242, 143] on div "[PERSON_NAME] Renovations LLC" at bounding box center [164, 145] width 188 height 9
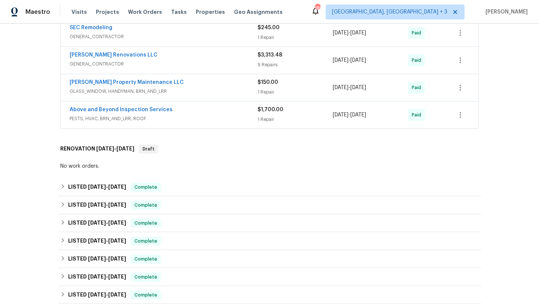
scroll to position [187, 0]
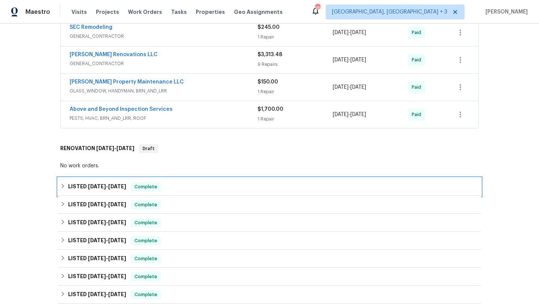
click at [224, 182] on div "LISTED [DATE] - [DATE] Complete" at bounding box center [269, 186] width 418 height 9
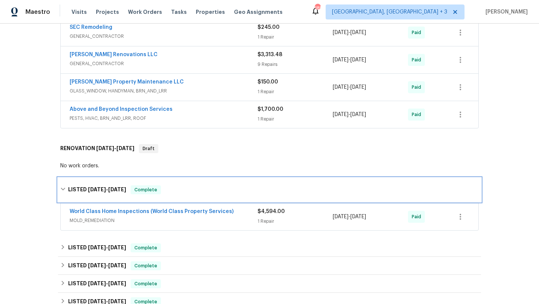
click at [236, 185] on div "LISTED [DATE] - [DATE] Complete" at bounding box center [269, 189] width 418 height 9
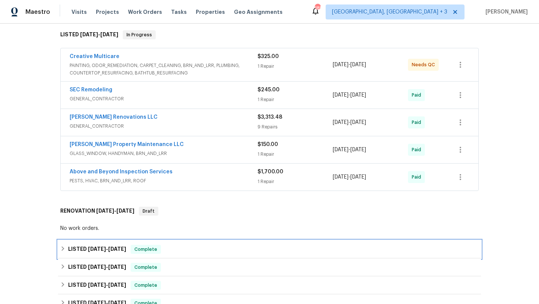
scroll to position [192, 0]
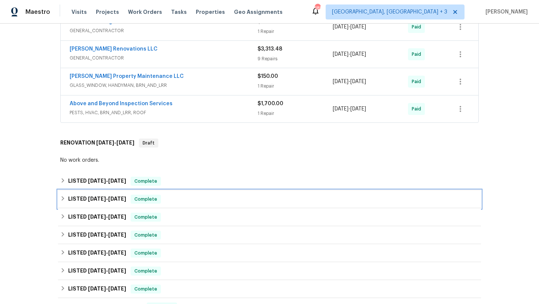
click at [209, 194] on div "LISTED [DATE] - [DATE] Complete" at bounding box center [269, 198] width 418 height 9
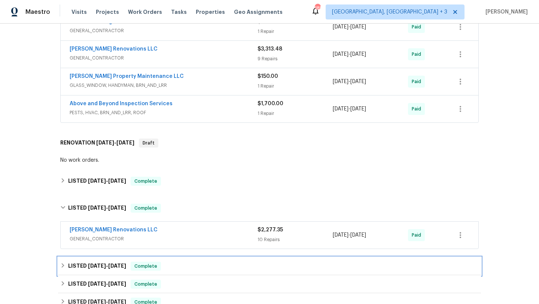
click at [214, 261] on div "LISTED [DATE] - [DATE] Complete" at bounding box center [269, 265] width 418 height 9
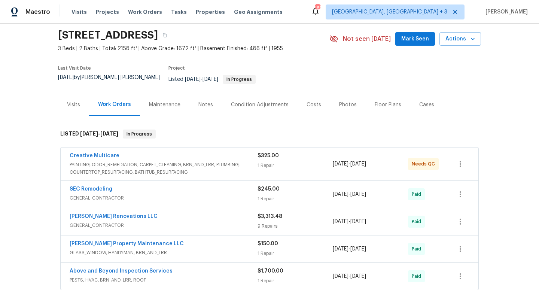
scroll to position [29, 0]
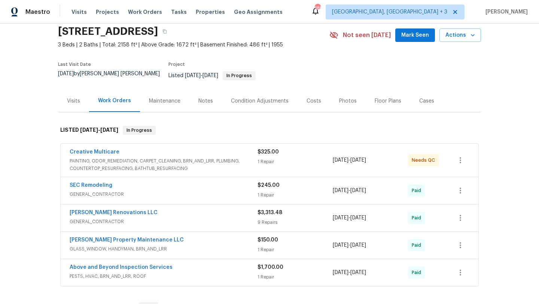
click at [309, 99] on div "Costs" at bounding box center [313, 100] width 15 height 7
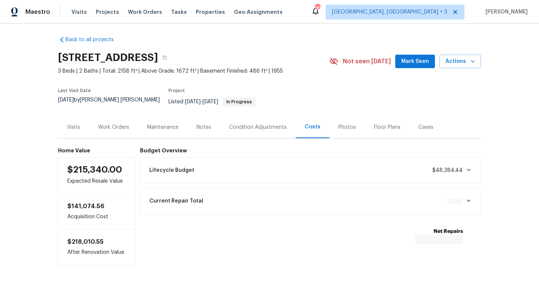
scroll to position [4, 0]
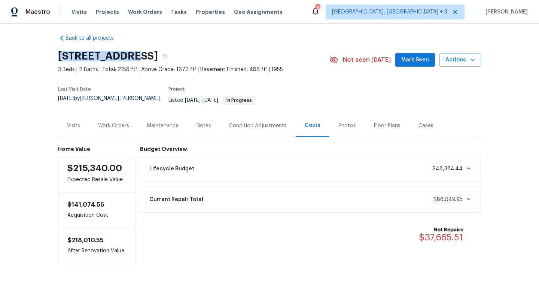
drag, startPoint x: 126, startPoint y: 55, endPoint x: 34, endPoint y: 57, distance: 92.4
click at [34, 57] on div "Back to all projects [STREET_ADDRESS] 3 Beds | 2 Baths | Total: 2158 ft² | Abov…" at bounding box center [269, 164] width 539 height 280
copy h2 "170 [GEOGRAPHIC_DATA]"
click at [124, 122] on div "Work Orders" at bounding box center [113, 125] width 31 height 7
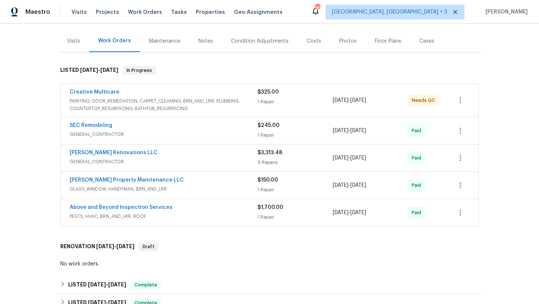
scroll to position [91, 0]
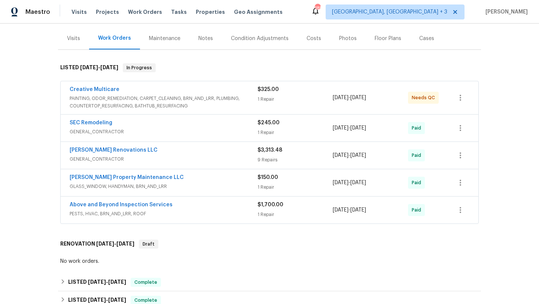
click at [291, 147] on div "$3,313.48" at bounding box center [294, 149] width 75 height 7
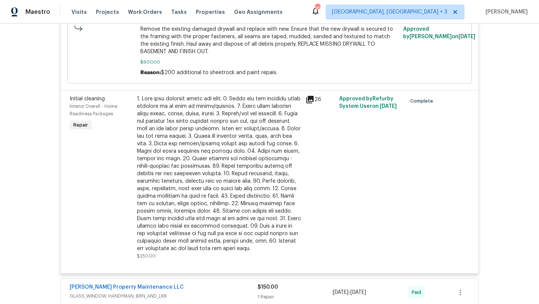
scroll to position [1019, 0]
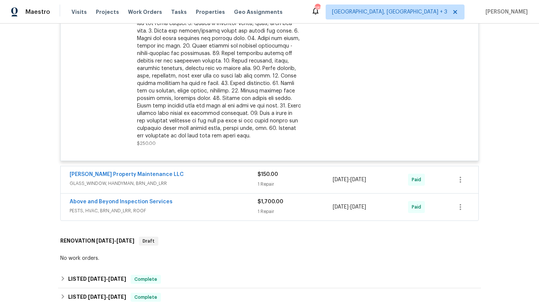
click at [251, 198] on div "Above and Beyond Inspection Services" at bounding box center [164, 202] width 188 height 9
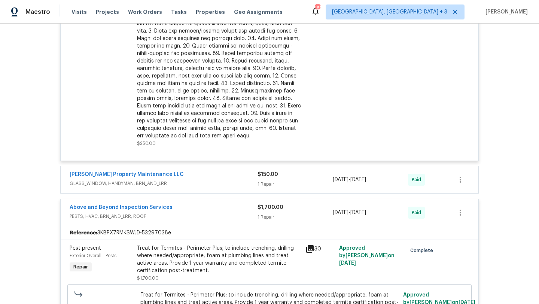
click at [261, 180] on div "1 Repair" at bounding box center [294, 183] width 75 height 7
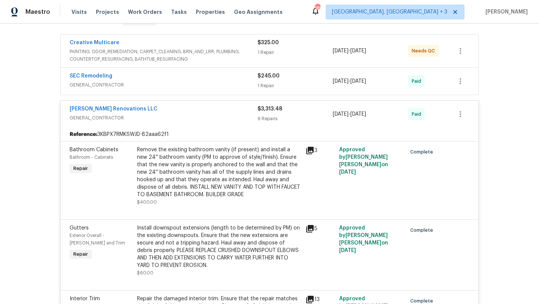
scroll to position [143, 0]
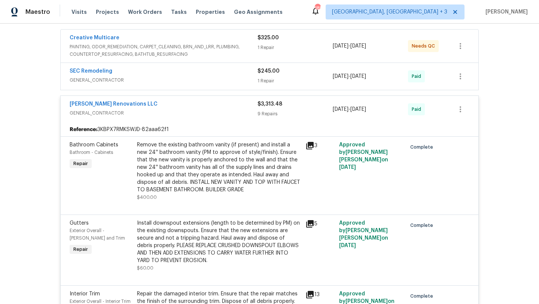
click at [270, 37] on div "$325.00 1 Repair" at bounding box center [294, 46] width 75 height 24
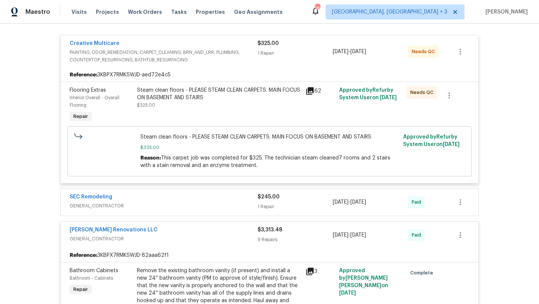
click at [239, 202] on span "GENERAL_CONTRACTOR" at bounding box center [164, 205] width 188 height 7
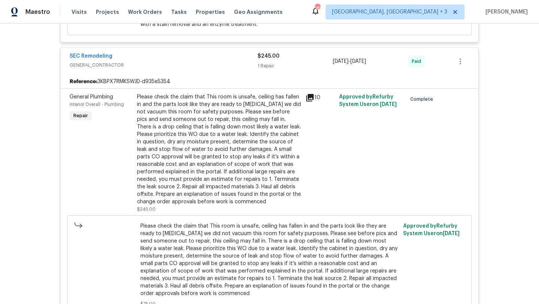
scroll to position [289, 0]
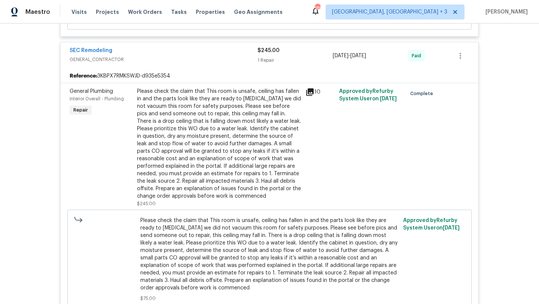
click at [312, 88] on icon at bounding box center [309, 91] width 7 height 7
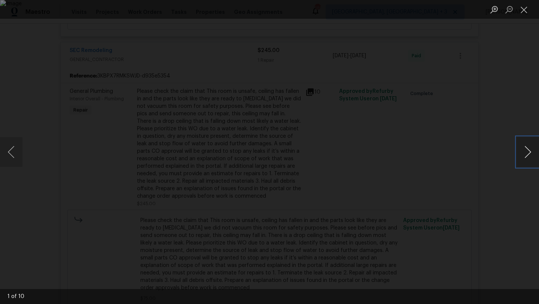
click at [520, 145] on button "Next image" at bounding box center [527, 152] width 22 height 30
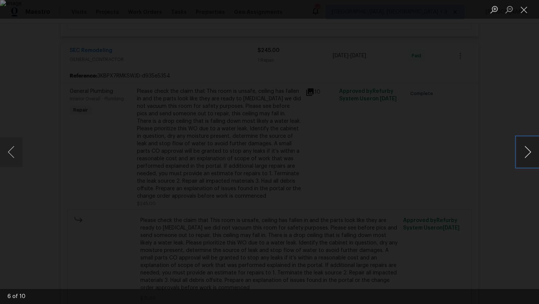
click at [519, 145] on button "Next image" at bounding box center [527, 152] width 22 height 30
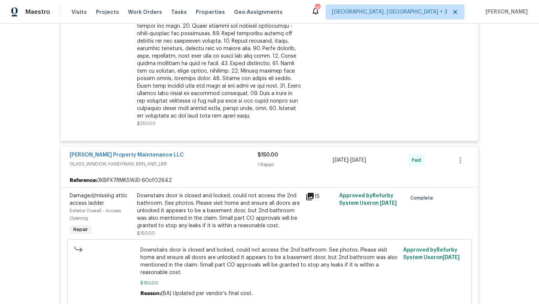
scroll to position [1447, 0]
